Goal: Check status: Check status

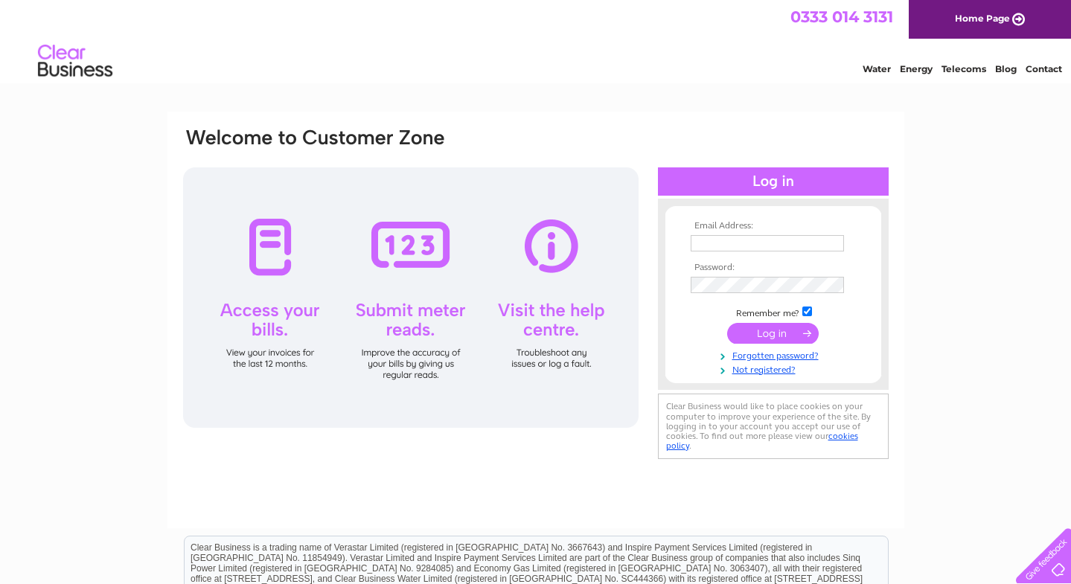
type input "[EMAIL_ADDRESS][DOMAIN_NAME]"
click at [789, 336] on input "submit" at bounding box center [773, 333] width 92 height 21
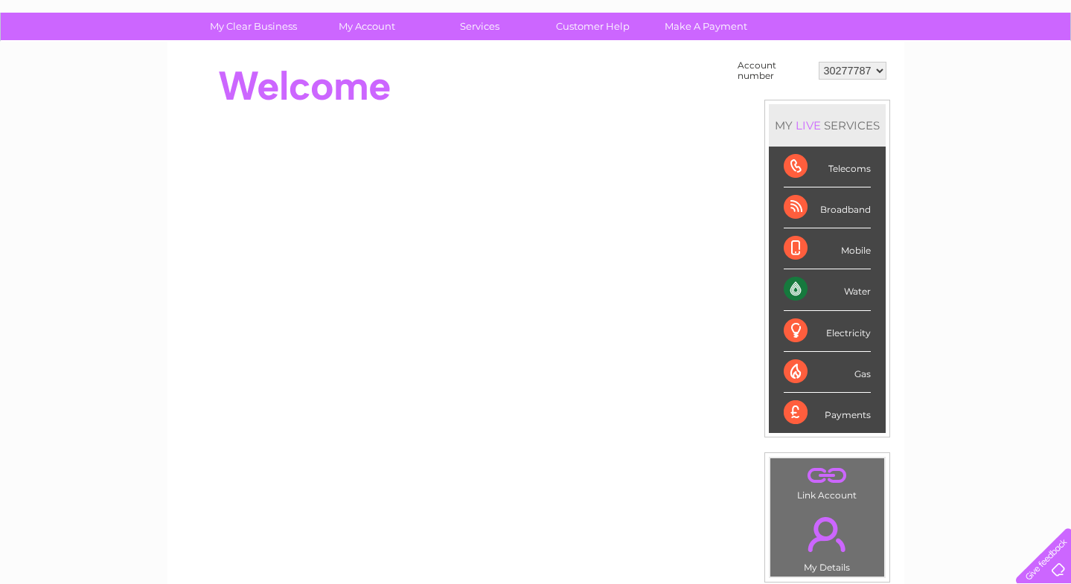
scroll to position [86, 0]
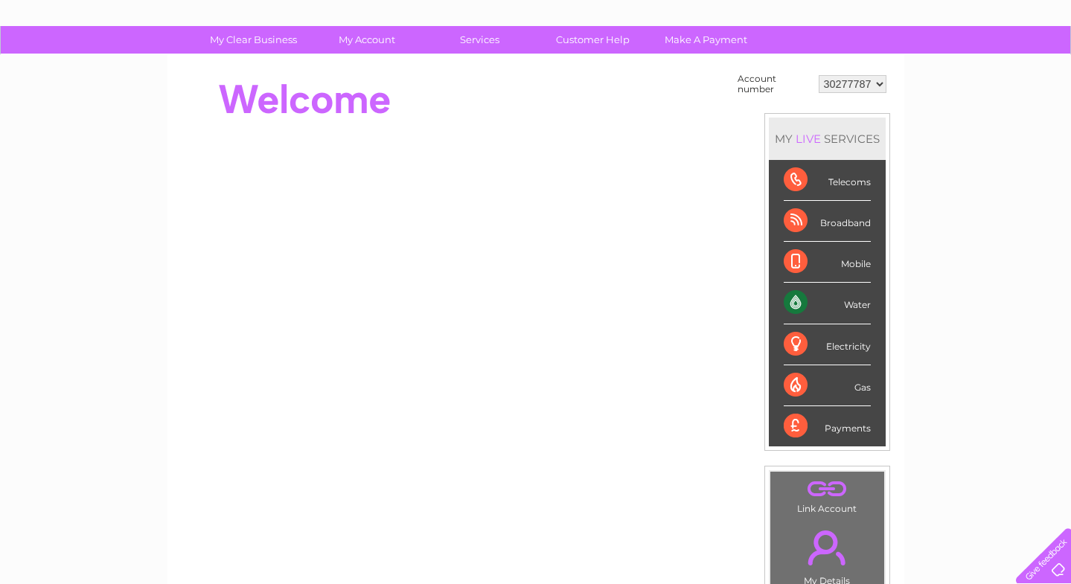
click at [850, 309] on div "Water" at bounding box center [827, 303] width 87 height 41
click at [824, 310] on div "Water" at bounding box center [827, 303] width 87 height 41
click at [797, 302] on div "Water" at bounding box center [827, 303] width 87 height 41
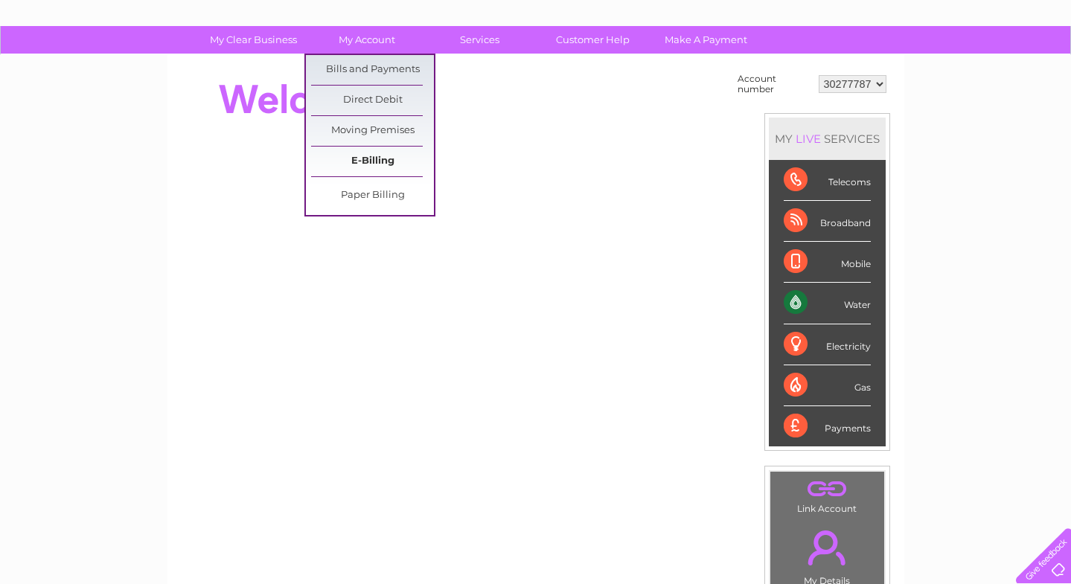
click at [371, 163] on link "E-Billing" at bounding box center [372, 162] width 123 height 30
click at [370, 161] on link "E-Billing" at bounding box center [372, 162] width 123 height 30
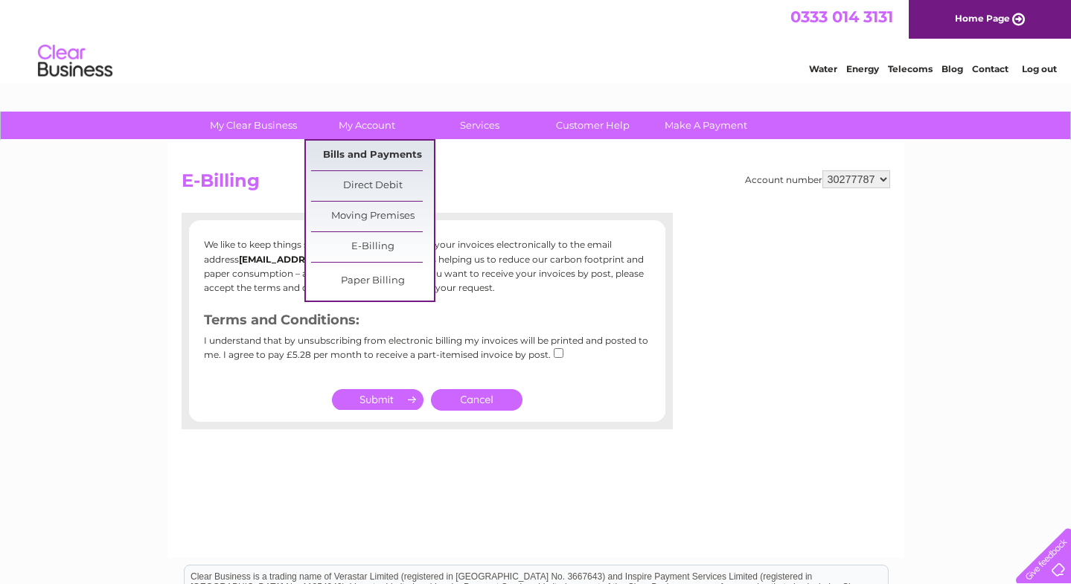
click at [355, 149] on link "Bills and Payments" at bounding box center [372, 156] width 123 height 30
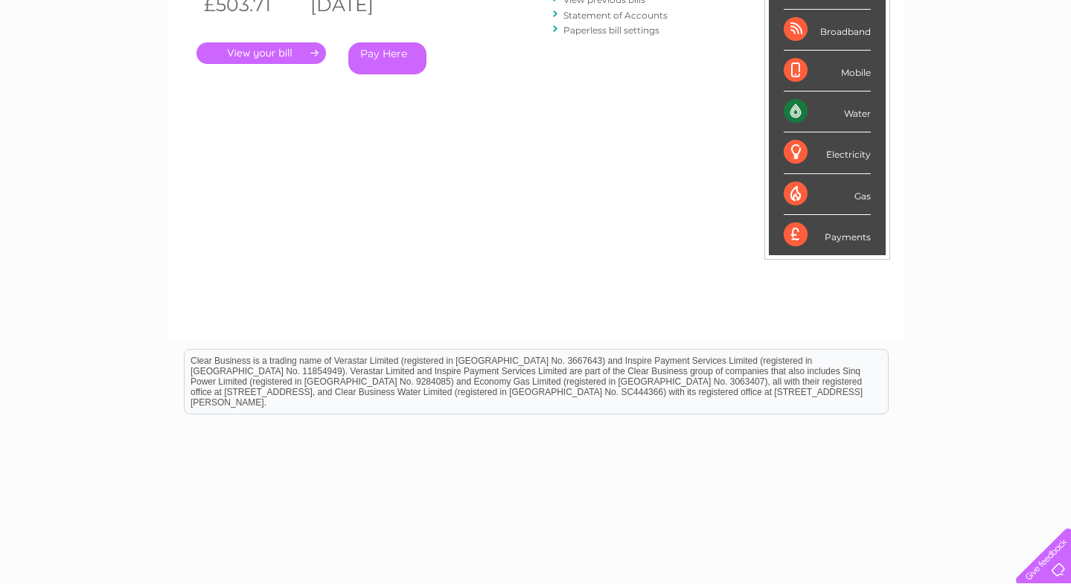
scroll to position [315, 0]
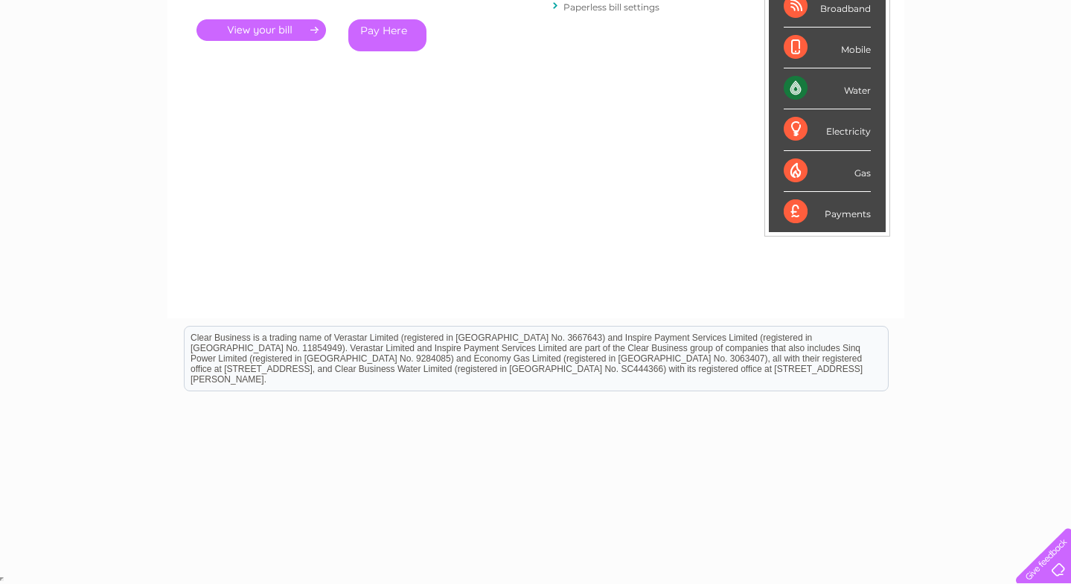
drag, startPoint x: 978, startPoint y: 36, endPoint x: 947, endPoint y: -97, distance: 137.4
click at [947, 0] on html "My Clear Business Login Details My Details My Preferences Link Account My Accou…" at bounding box center [535, 134] width 1071 height 899
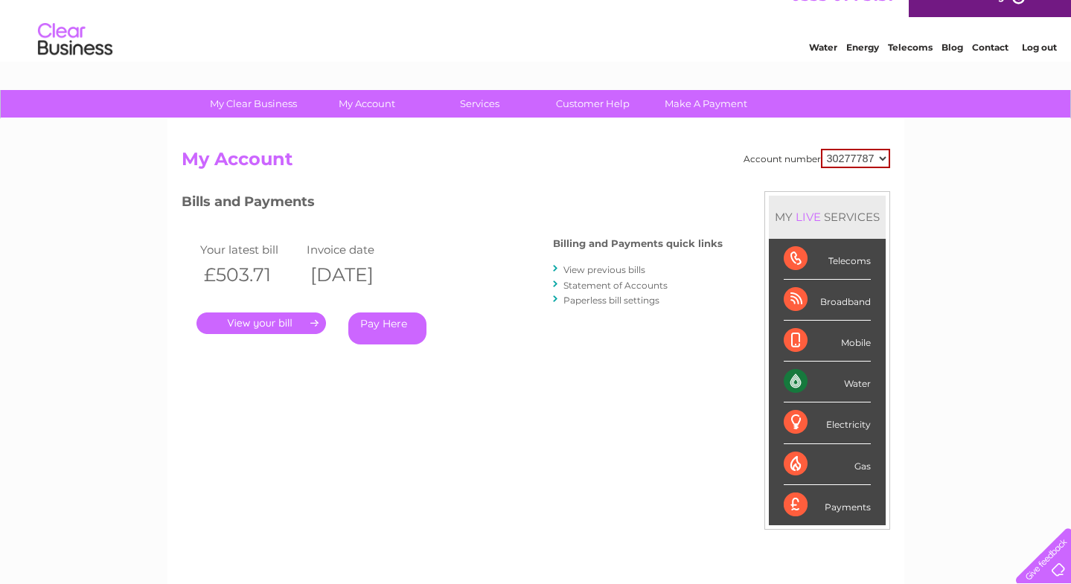
scroll to position [0, 0]
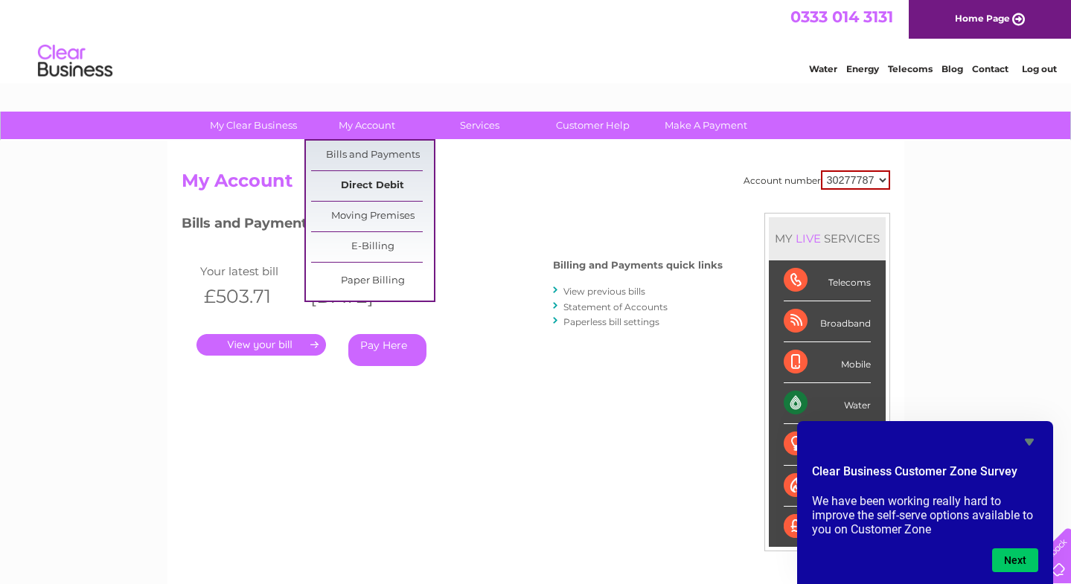
click at [368, 188] on link "Direct Debit" at bounding box center [372, 186] width 123 height 30
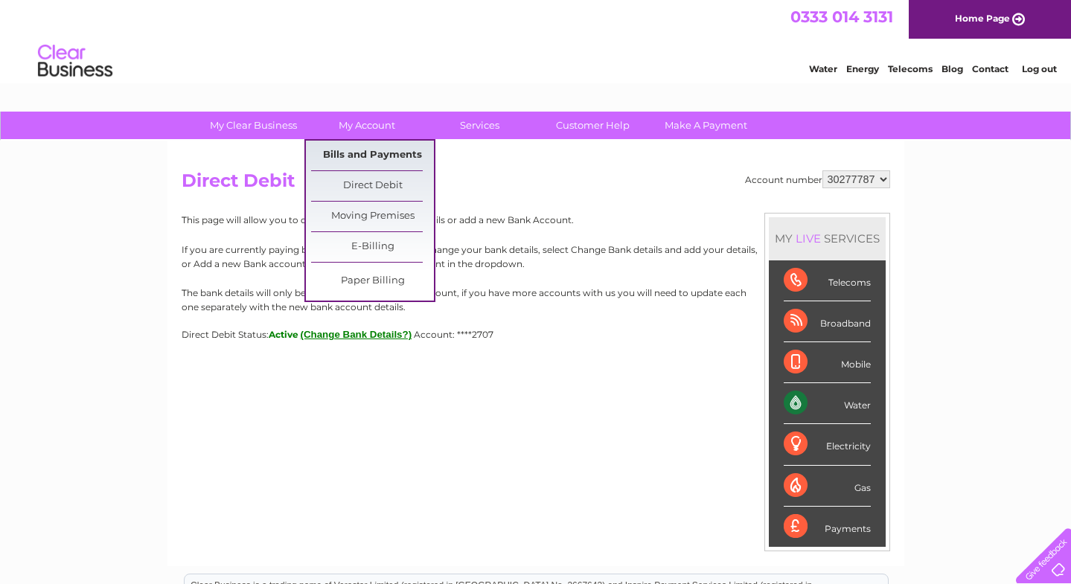
click at [361, 154] on link "Bills and Payments" at bounding box center [372, 156] width 123 height 30
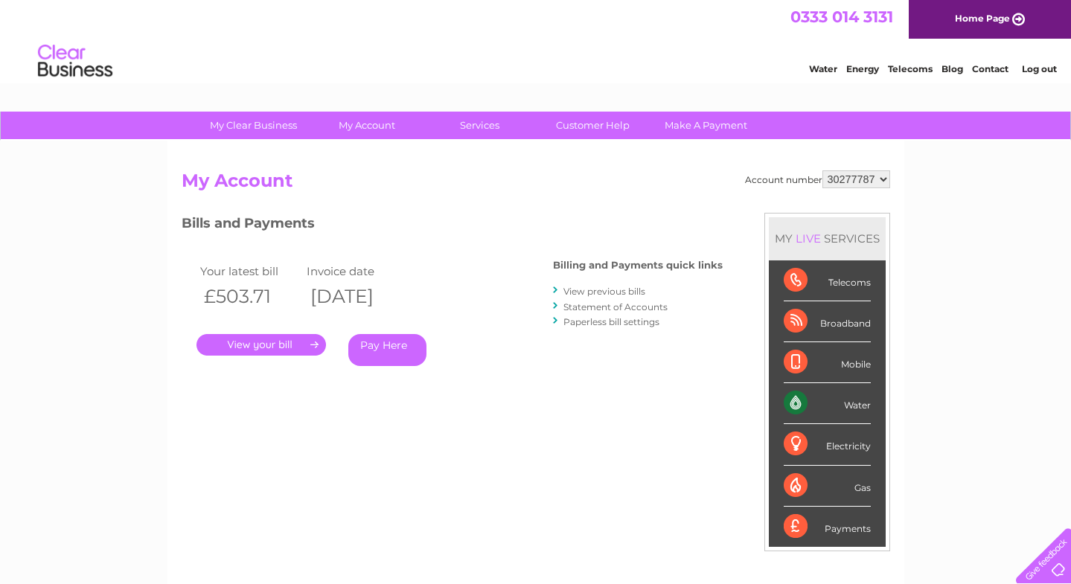
click at [636, 301] on link "Statement of Accounts" at bounding box center [615, 306] width 104 height 11
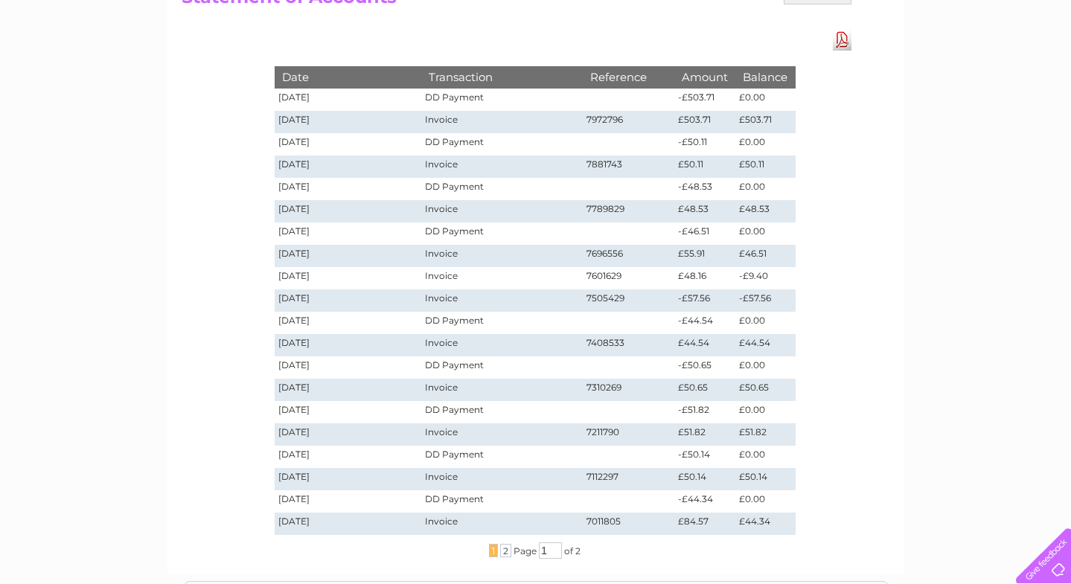
scroll to position [41, 0]
